Goal: Task Accomplishment & Management: Complete application form

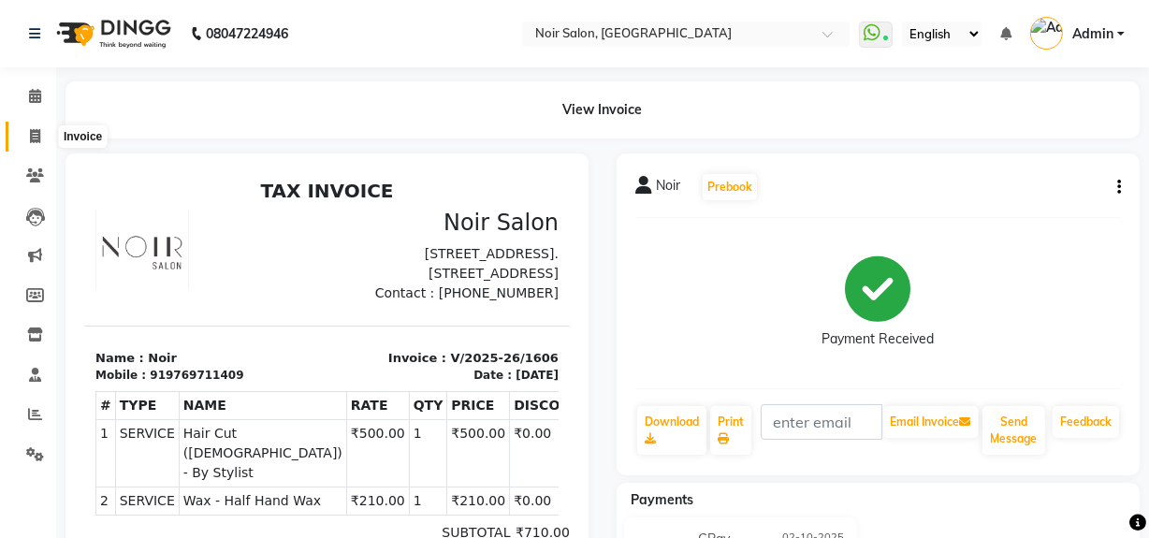
click at [30, 134] on icon at bounding box center [35, 136] width 10 height 14
select select "service"
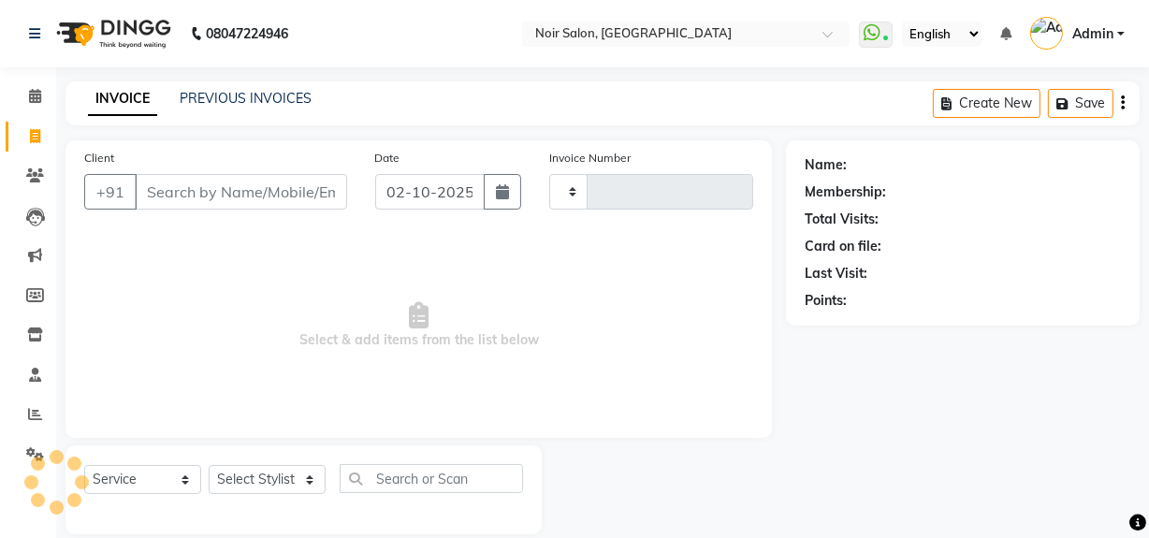
scroll to position [24, 0]
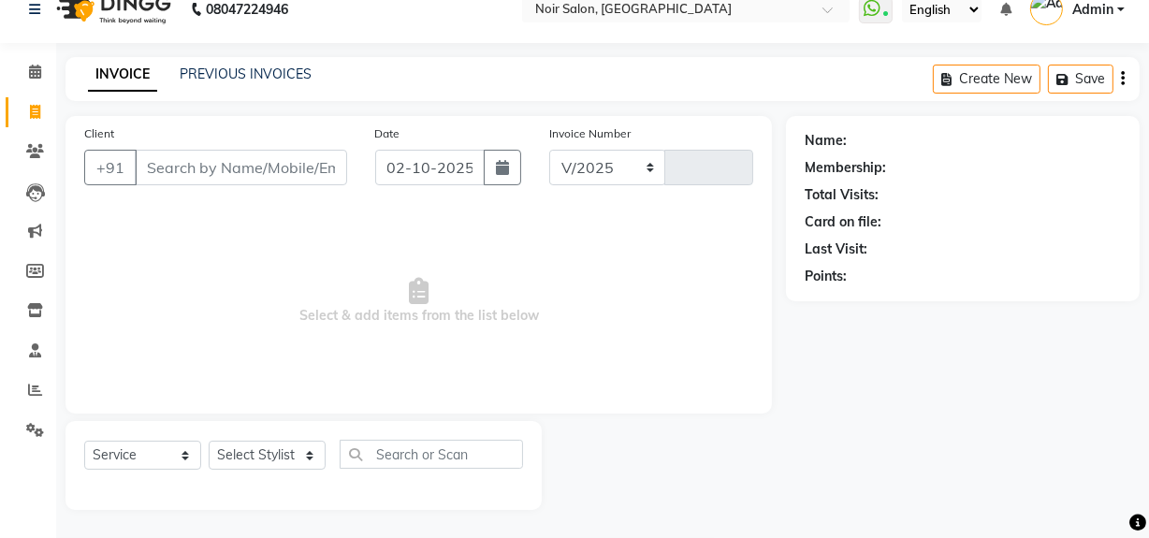
select select "5495"
type input "1607"
click at [190, 175] on input "Client" at bounding box center [241, 168] width 212 height 36
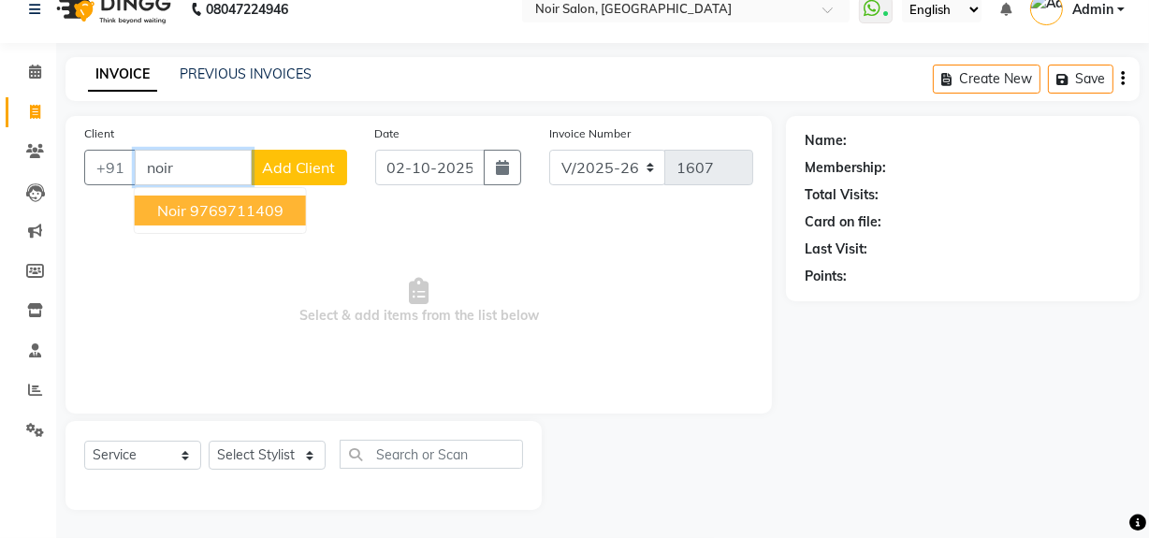
click at [190, 210] on ngb-highlight "9769711409" at bounding box center [237, 210] width 94 height 19
type input "9769711409"
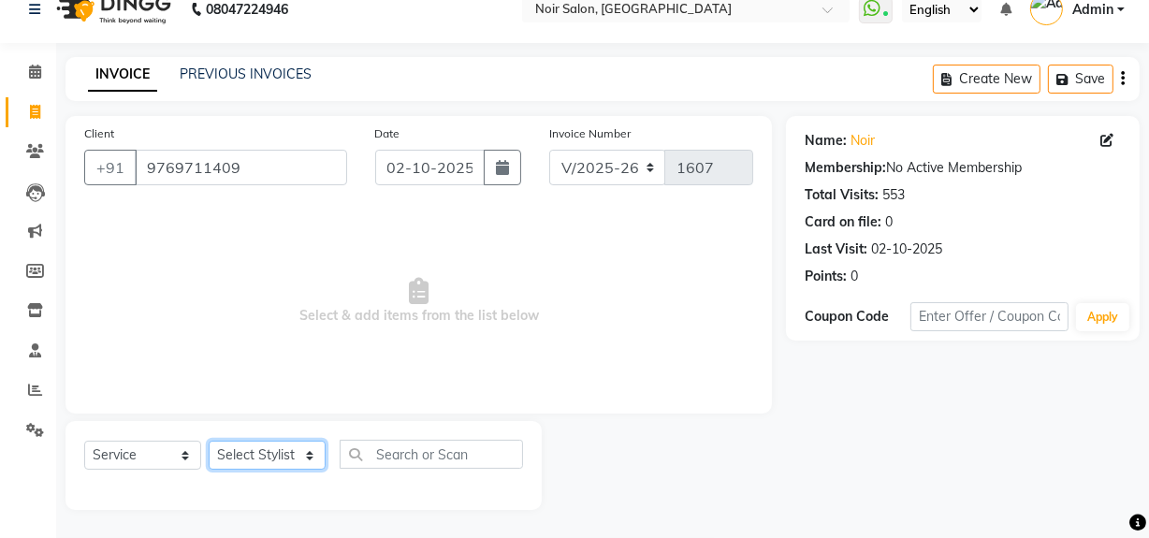
click at [251, 453] on select "Select Stylist [PERSON_NAME] [PERSON_NAME] Noir (Login) [PERSON_NAME] [PERSON_N…" at bounding box center [267, 455] width 117 height 29
select select "71171"
click at [209, 441] on select "Select Stylist [PERSON_NAME] [PERSON_NAME] Noir (Login) [PERSON_NAME] [PERSON_N…" at bounding box center [267, 455] width 117 height 29
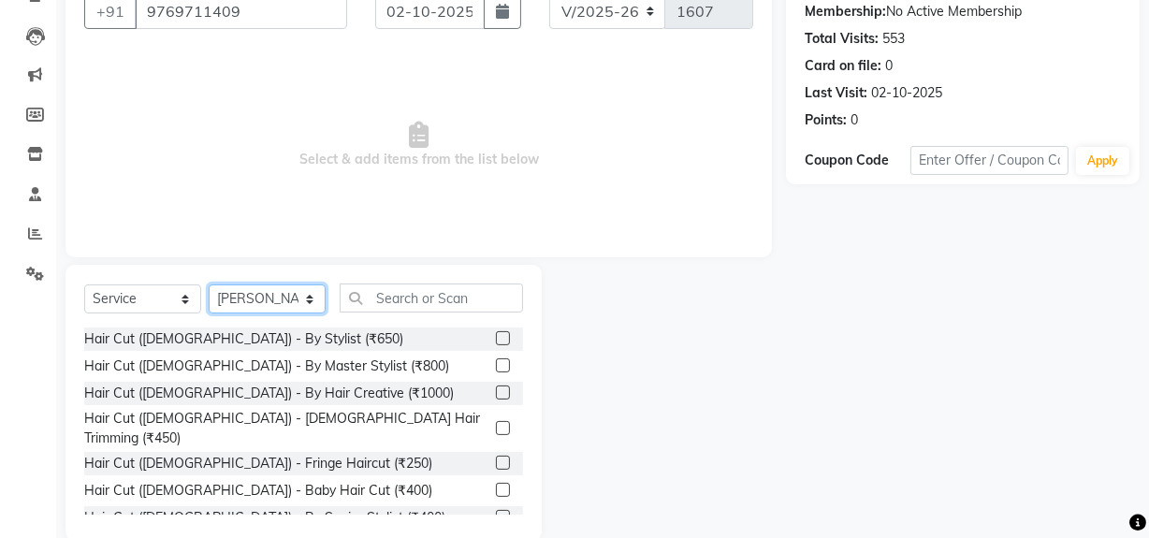
scroll to position [195, 0]
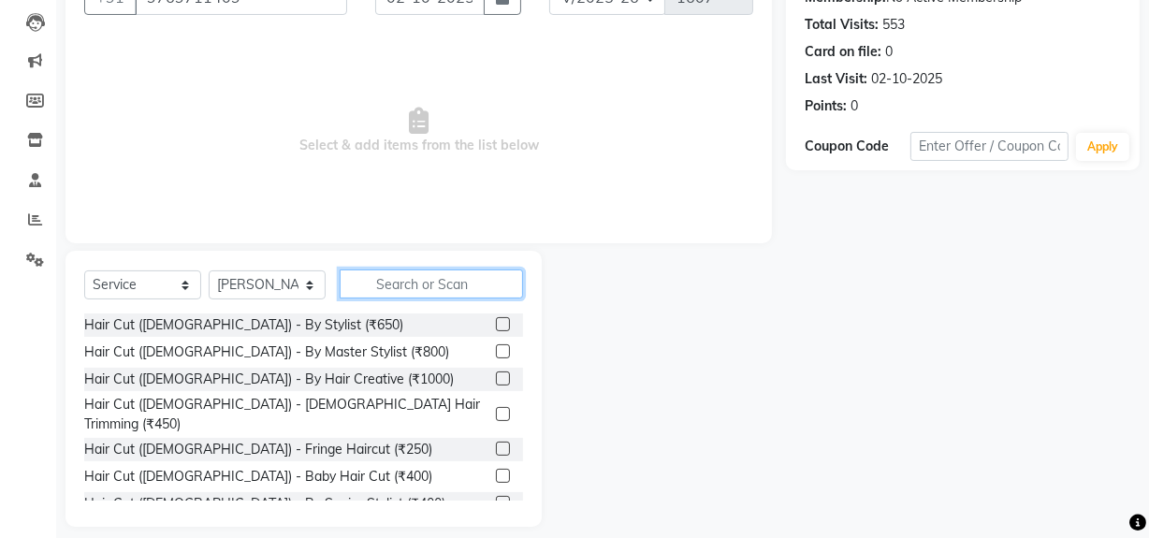
click at [406, 289] on input "text" at bounding box center [431, 284] width 183 height 29
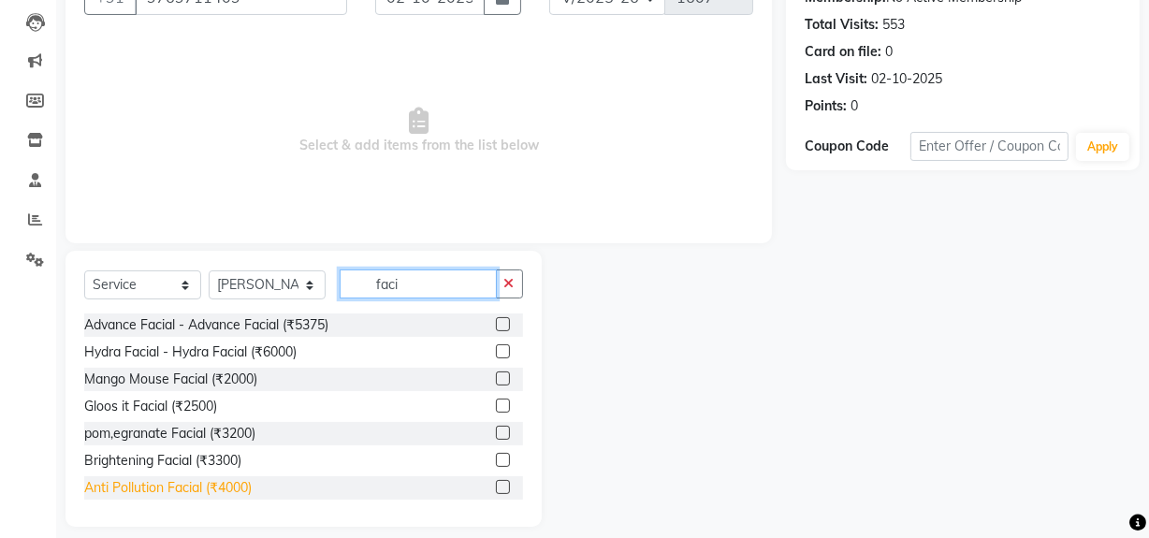
type input "faci"
click at [241, 491] on div "Anti Pollution Facial (₹4000)" at bounding box center [168, 488] width 168 height 20
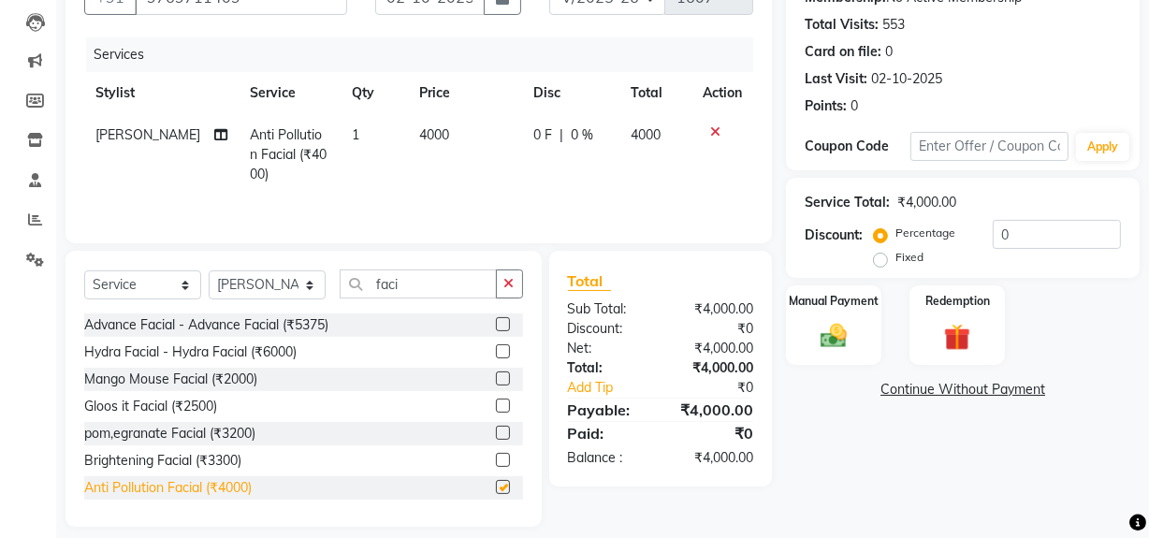
checkbox input "false"
click at [465, 143] on td "4000" at bounding box center [465, 154] width 115 height 81
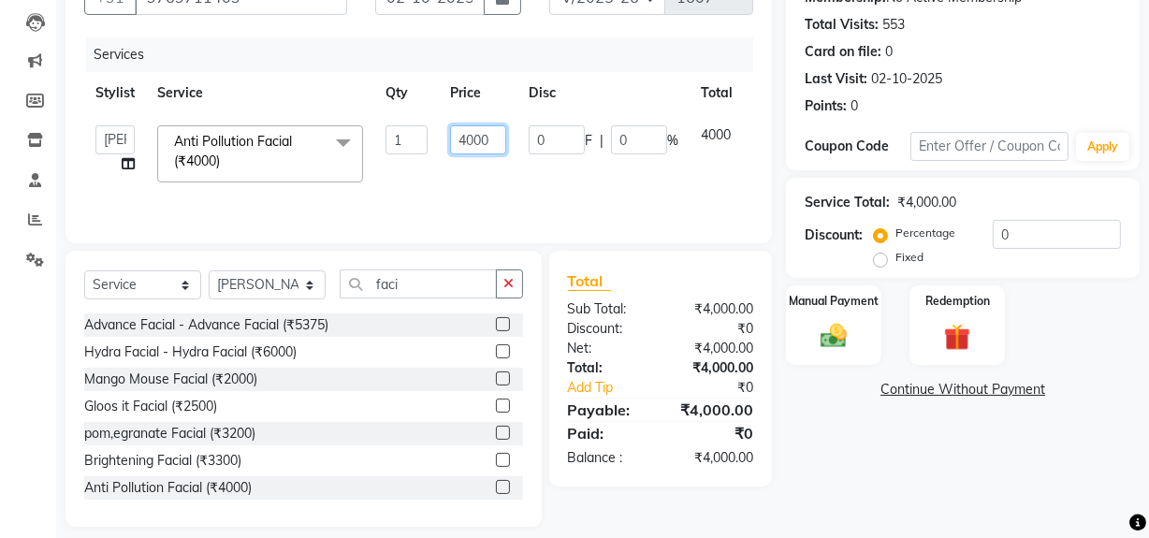
click at [496, 140] on input "4000" at bounding box center [478, 139] width 56 height 29
type input "4"
type input "3500"
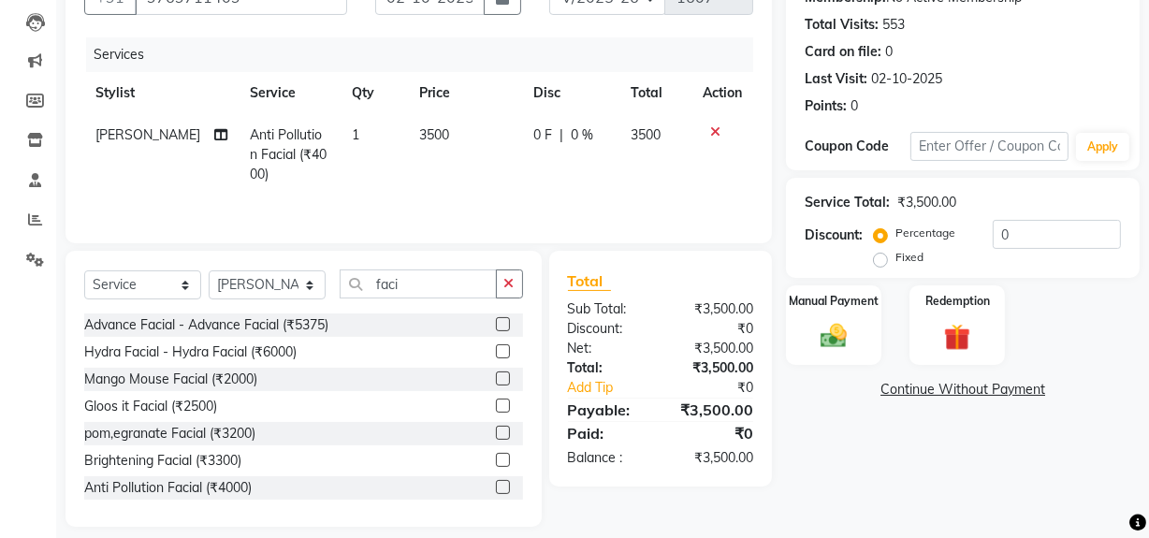
click at [487, 180] on td "3500" at bounding box center [465, 154] width 115 height 81
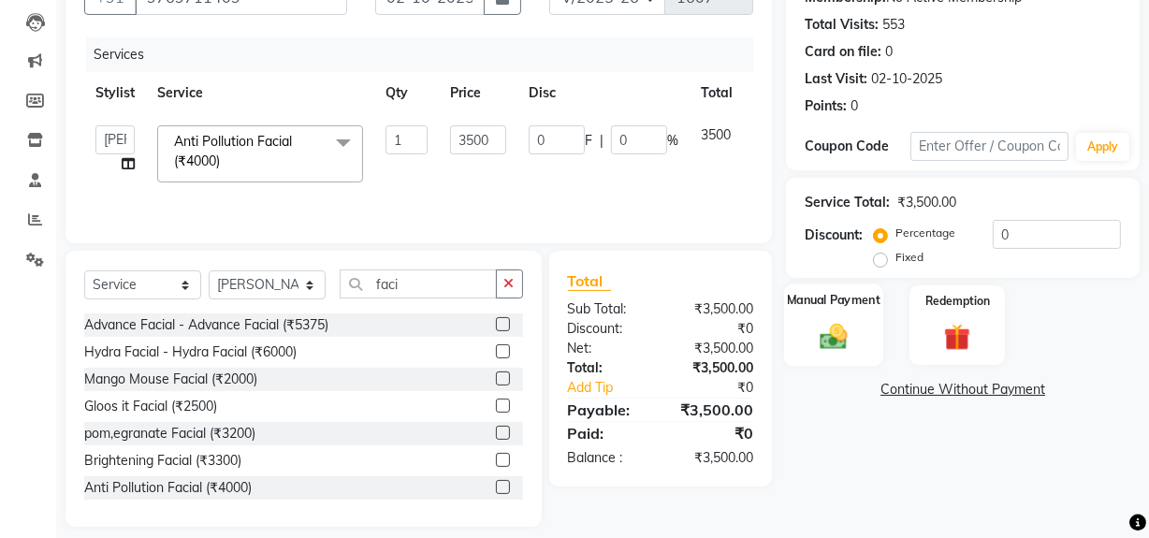
click at [836, 333] on img at bounding box center [833, 336] width 45 height 32
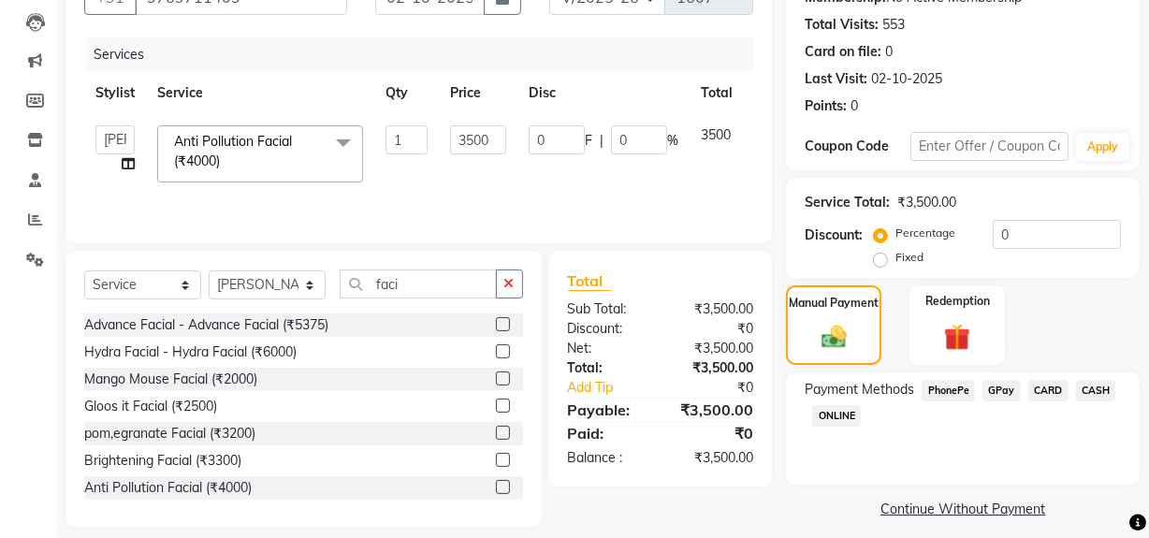
click at [997, 388] on span "GPay" at bounding box center [1002, 391] width 38 height 22
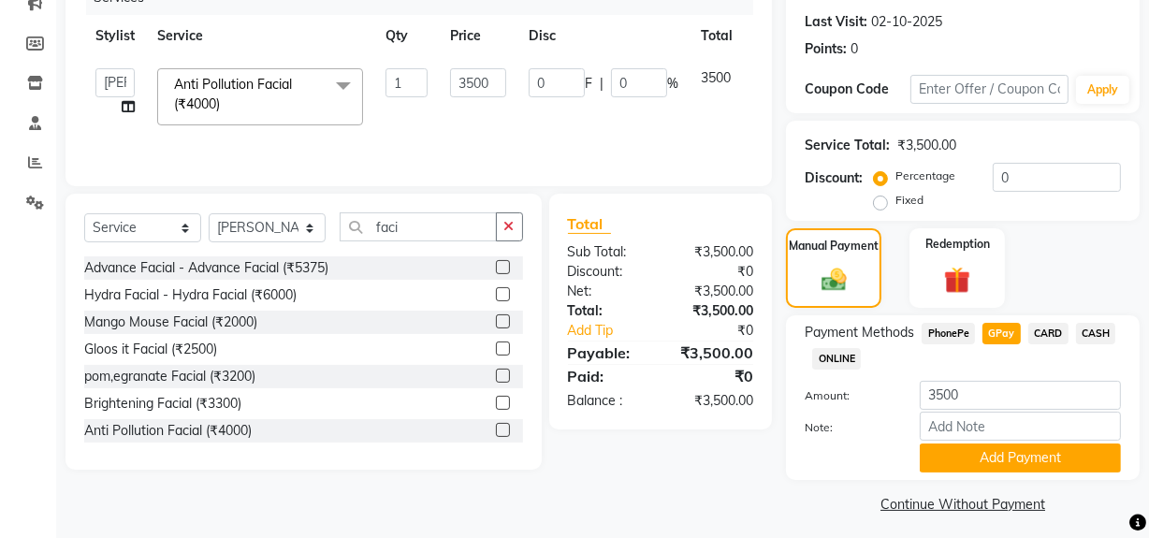
scroll to position [259, 0]
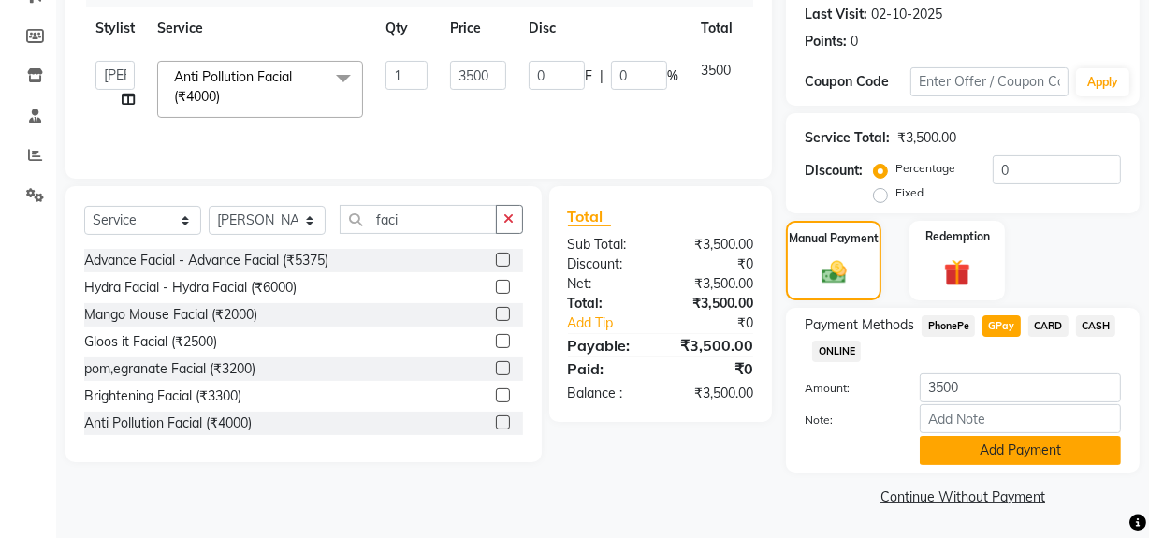
click at [983, 458] on button "Add Payment" at bounding box center [1020, 450] width 201 height 29
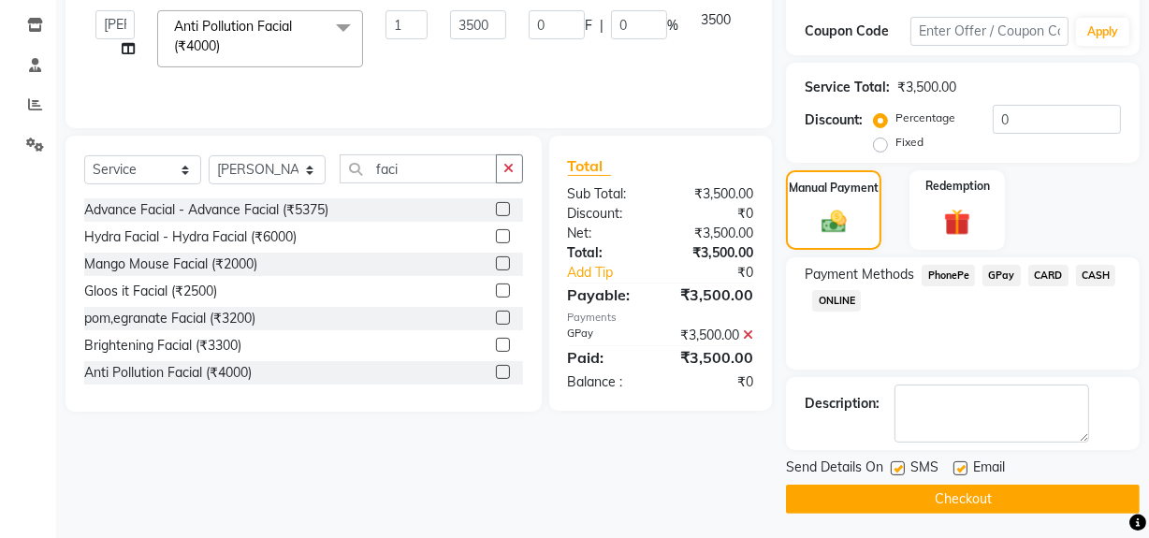
scroll to position [312, 0]
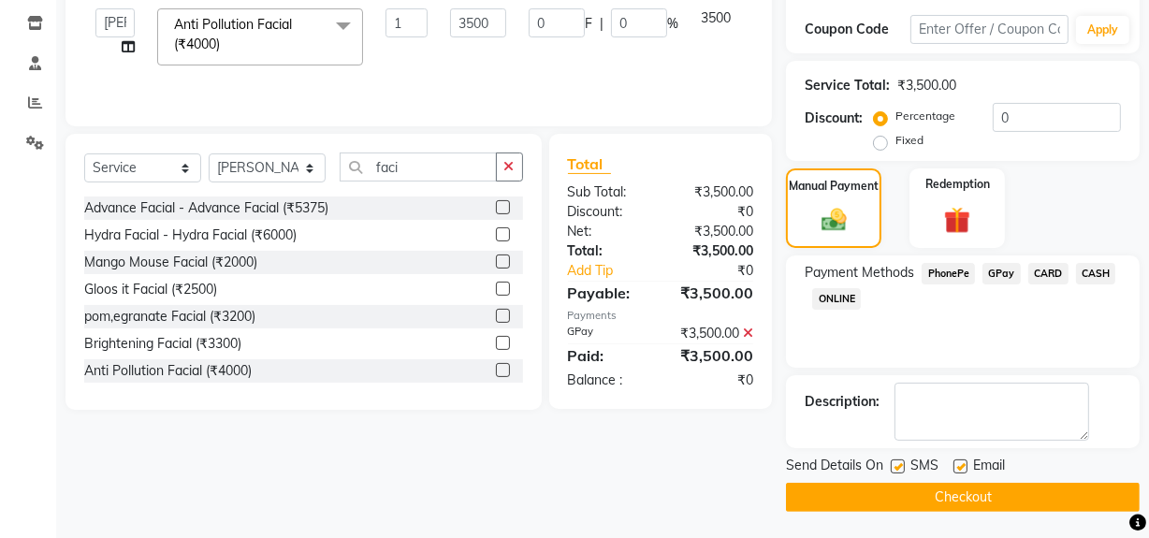
click at [898, 467] on label at bounding box center [898, 467] width 14 height 14
click at [898, 467] on input "checkbox" at bounding box center [897, 467] width 12 height 12
checkbox input "false"
click at [955, 467] on label at bounding box center [961, 467] width 14 height 14
click at [955, 467] on input "checkbox" at bounding box center [960, 467] width 12 height 12
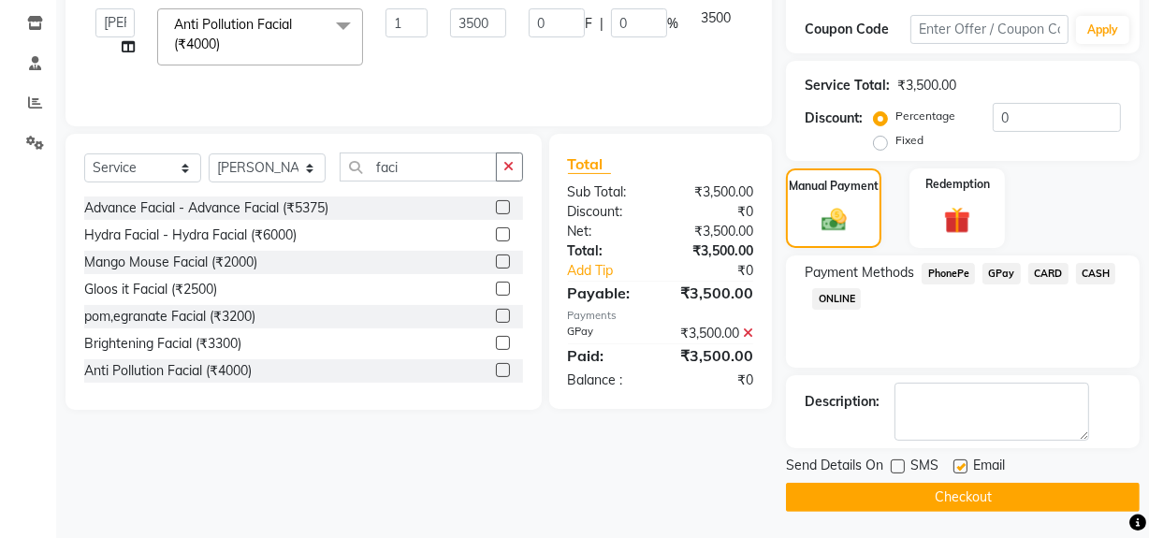
checkbox input "false"
click at [946, 488] on button "Checkout" at bounding box center [963, 497] width 354 height 29
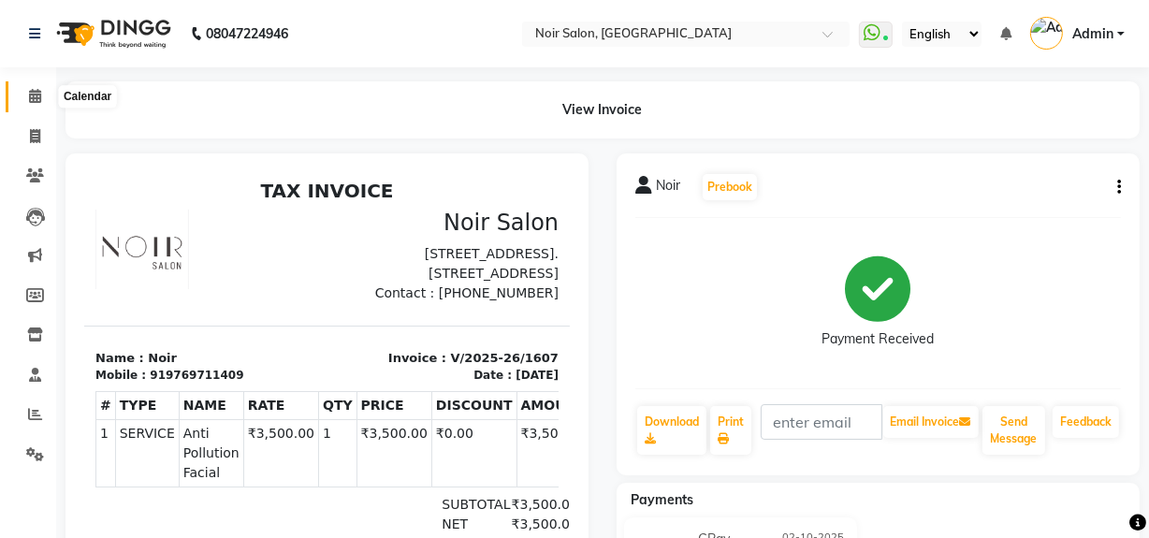
click at [29, 98] on icon at bounding box center [35, 96] width 12 height 14
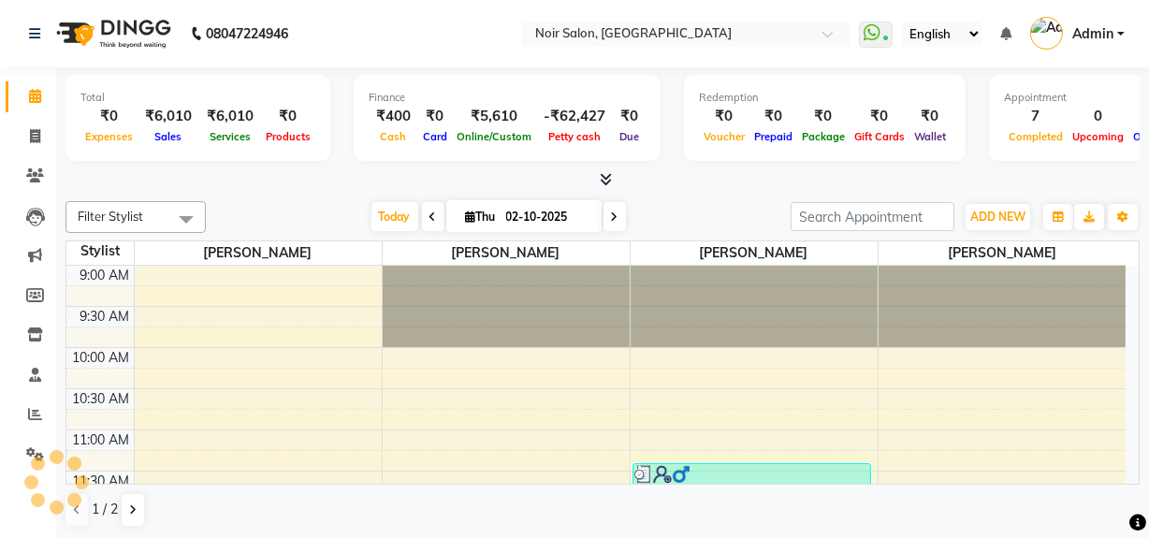
scroll to position [411, 0]
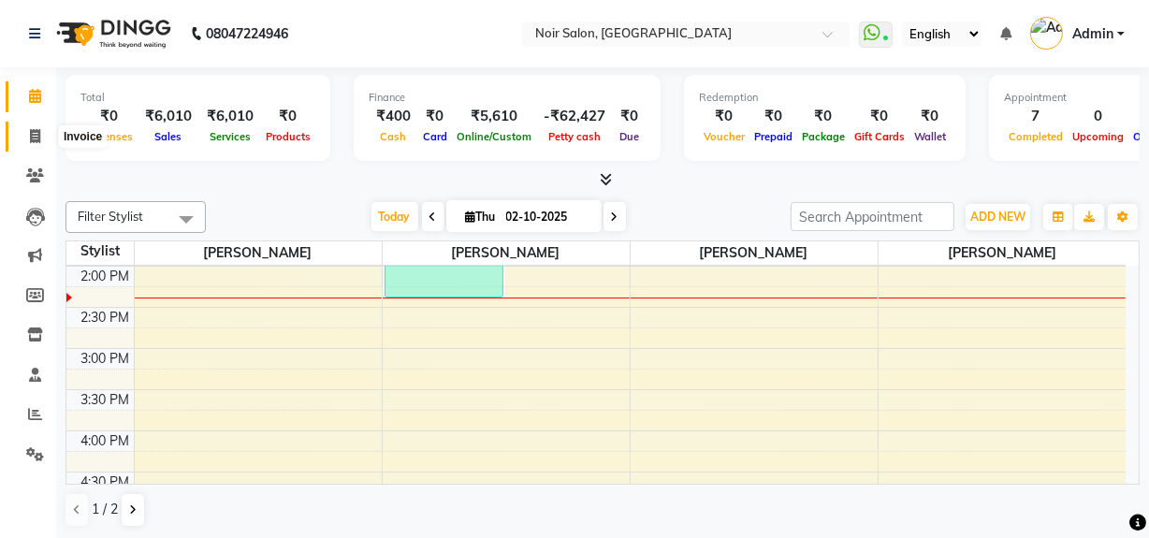
click at [33, 139] on icon at bounding box center [35, 136] width 10 height 14
select select "service"
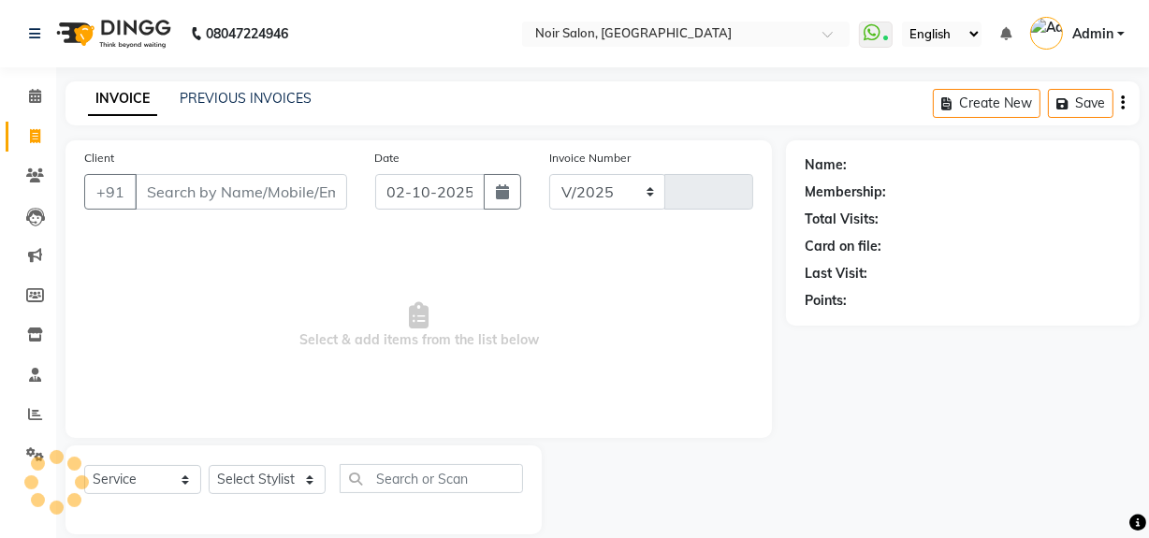
select select "5495"
type input "1608"
click at [173, 194] on input "Client" at bounding box center [241, 192] width 212 height 36
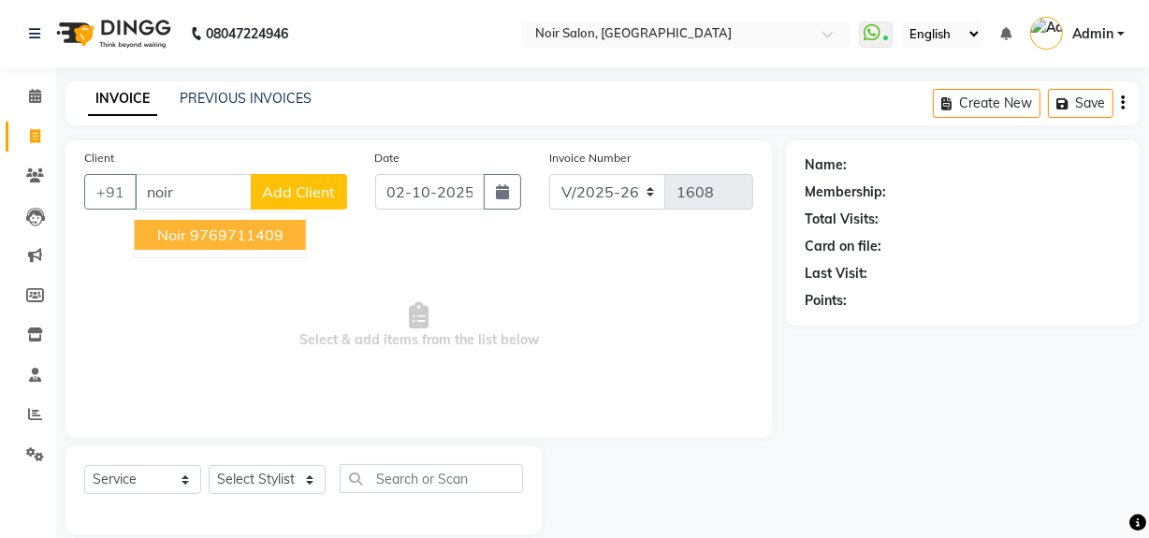
click at [169, 228] on span "Noir" at bounding box center [171, 235] width 29 height 19
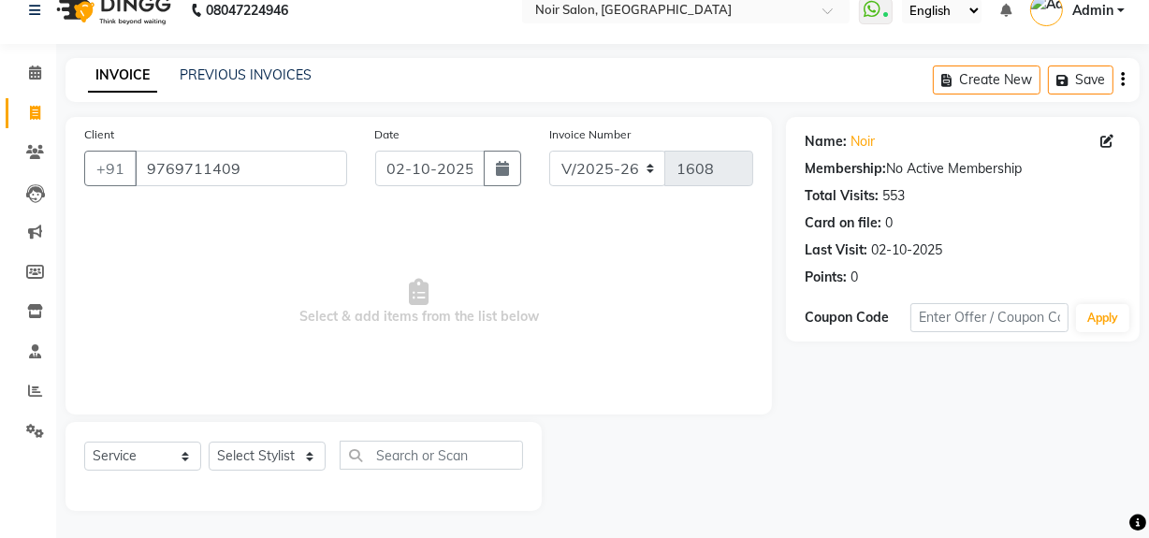
scroll to position [24, 0]
click at [269, 168] on input "9769711409" at bounding box center [241, 168] width 212 height 36
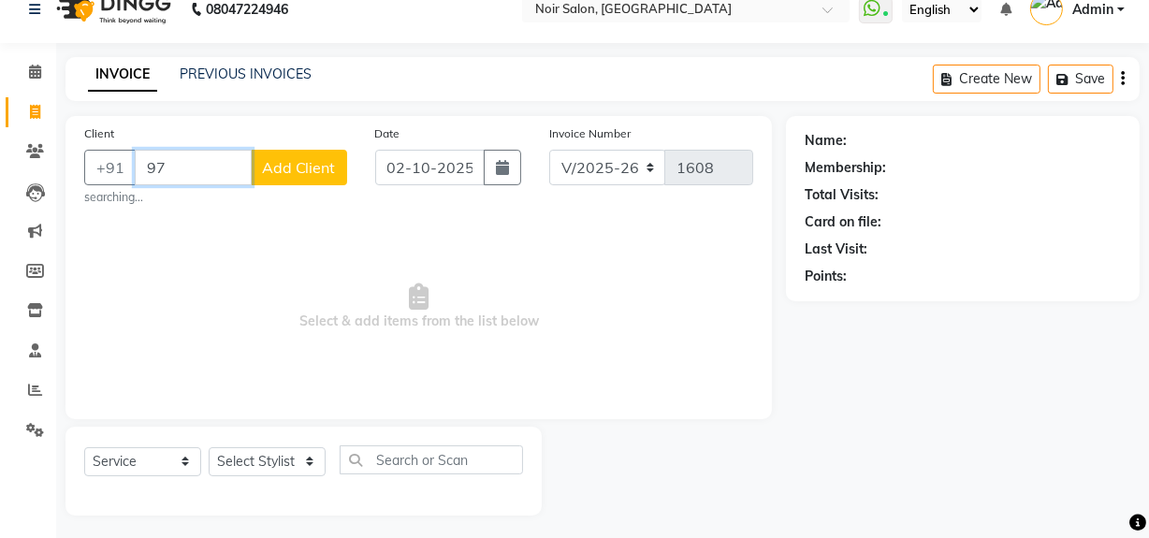
type input "9"
